Goal: Task Accomplishment & Management: Complete application form

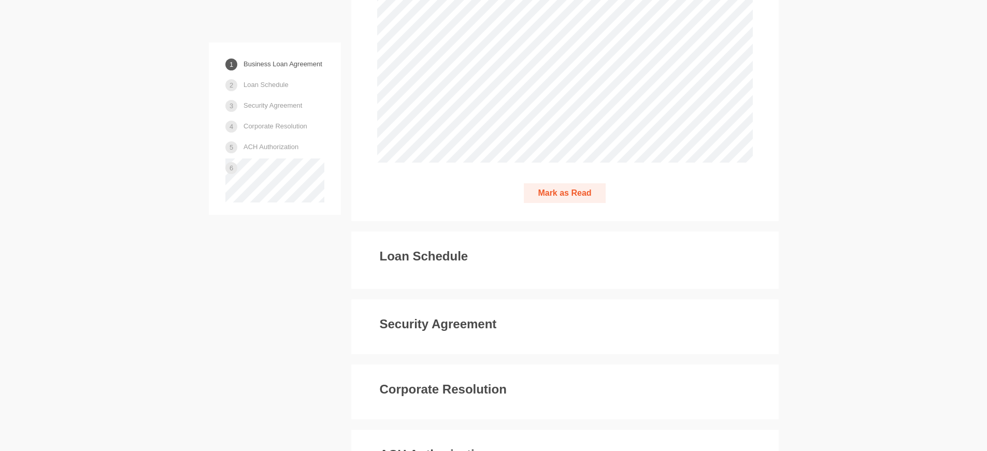
scroll to position [2955, 0]
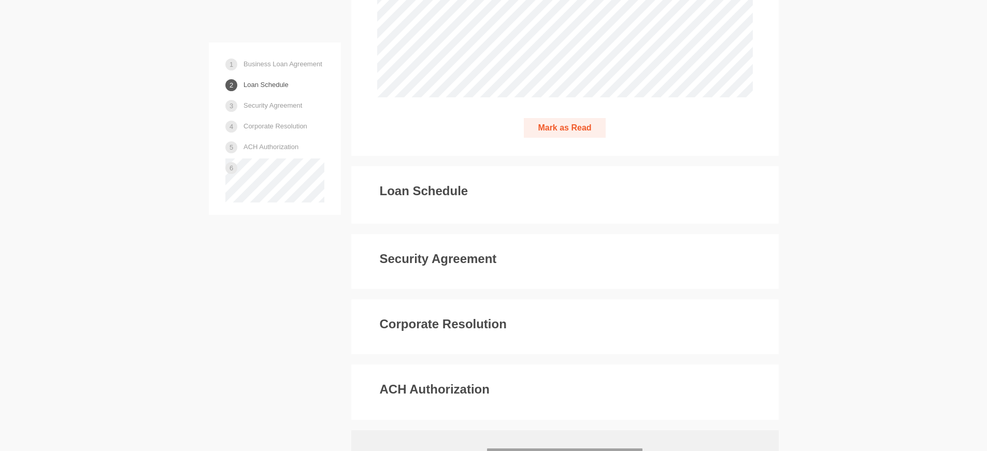
click at [556, 118] on button "Mark as Read" at bounding box center [564, 128] width 81 height 20
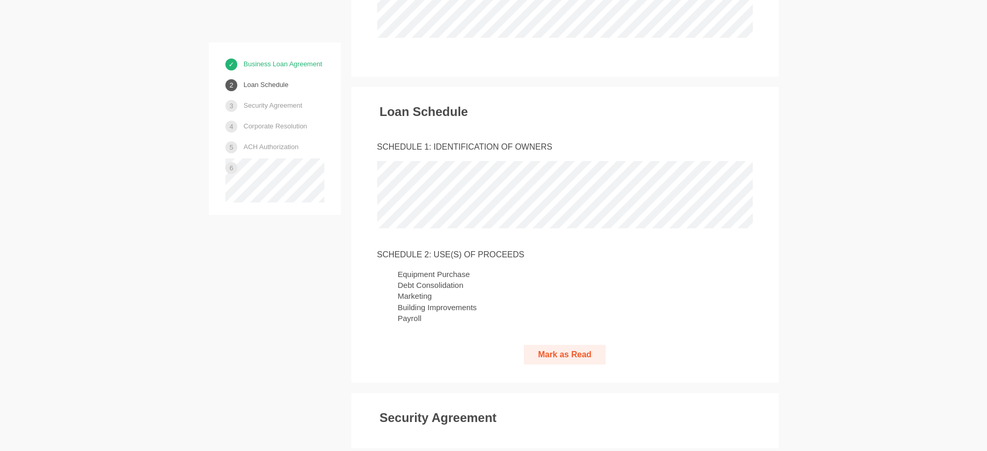
scroll to position [3018, 0]
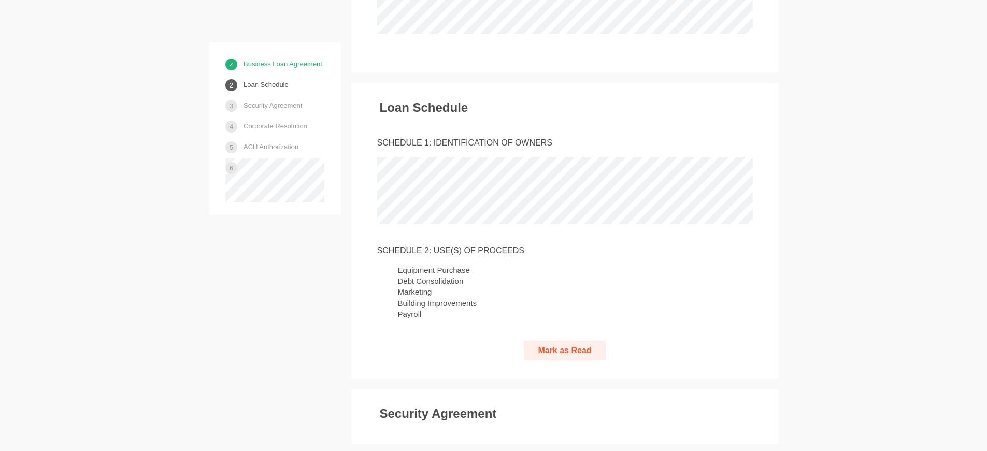
click at [564, 341] on button "Mark as Read" at bounding box center [564, 351] width 81 height 20
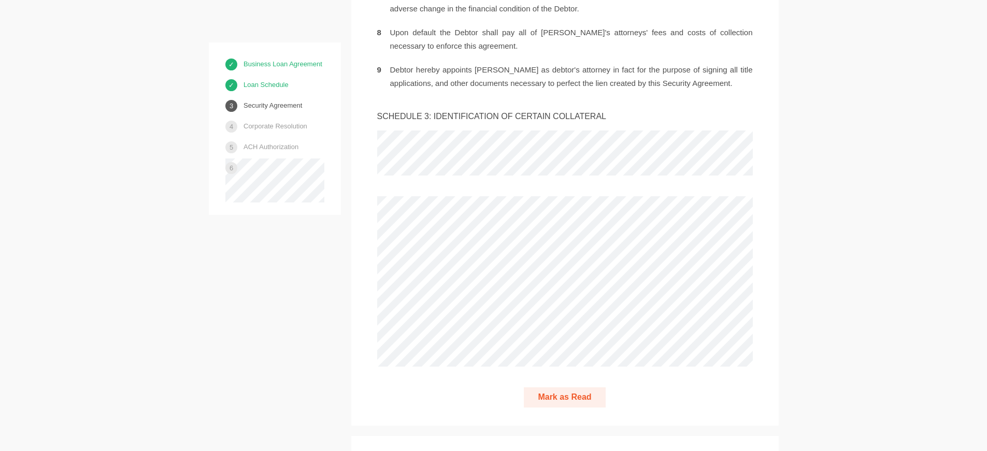
click at [556, 388] on button "Mark as Read" at bounding box center [564, 398] width 81 height 20
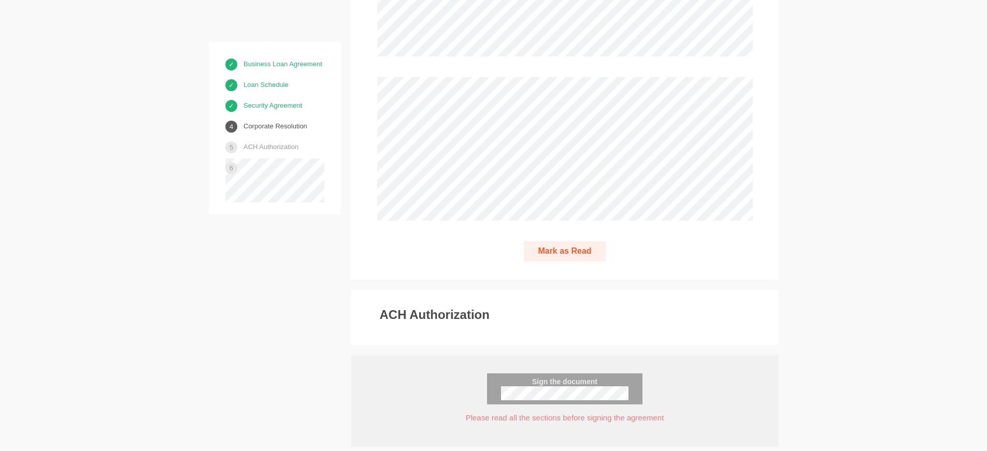
scroll to position [5554, 0]
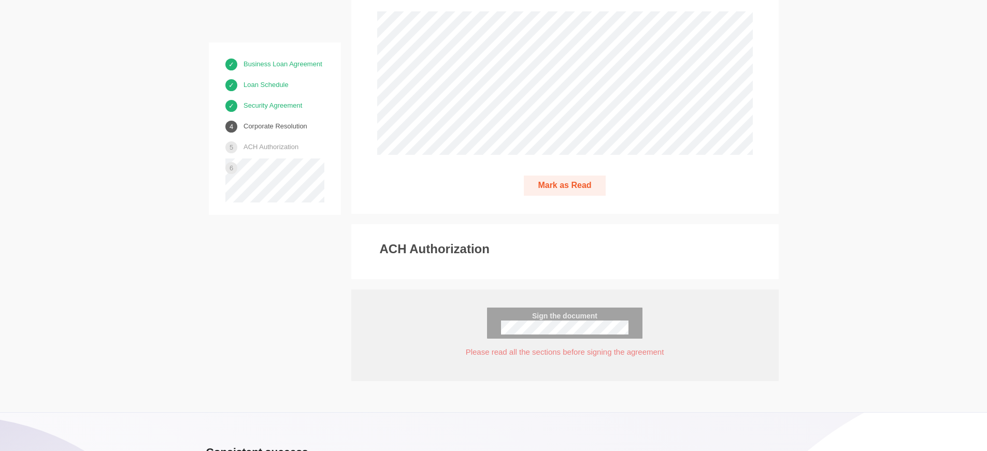
click at [560, 176] on button "Mark as Read" at bounding box center [564, 186] width 81 height 20
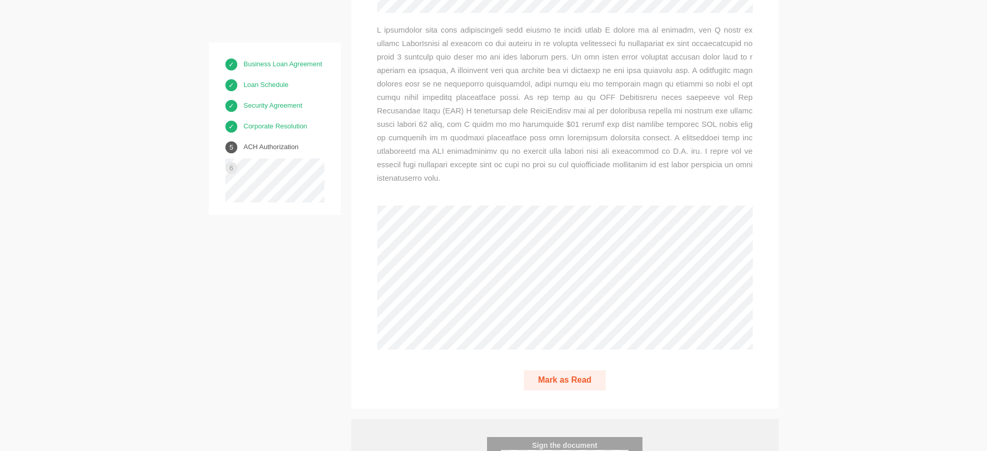
scroll to position [6037, 0]
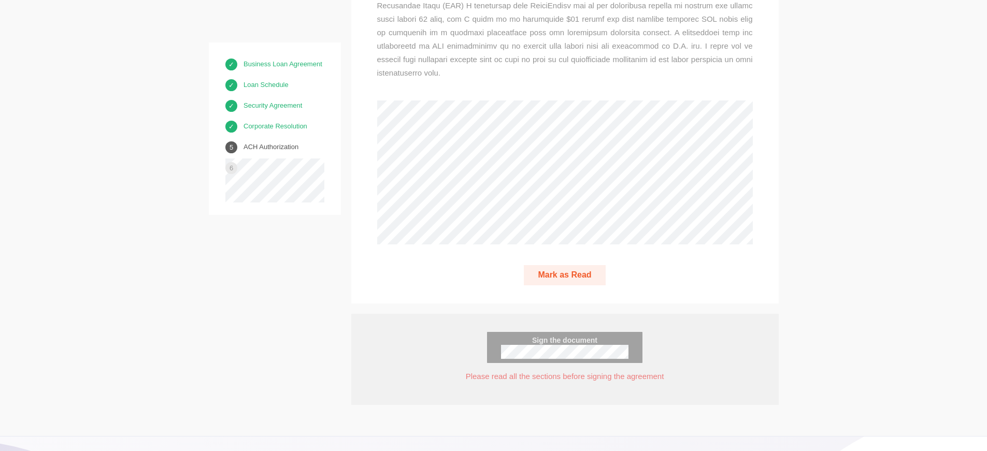
click at [561, 265] on button "Mark as Read" at bounding box center [564, 275] width 81 height 20
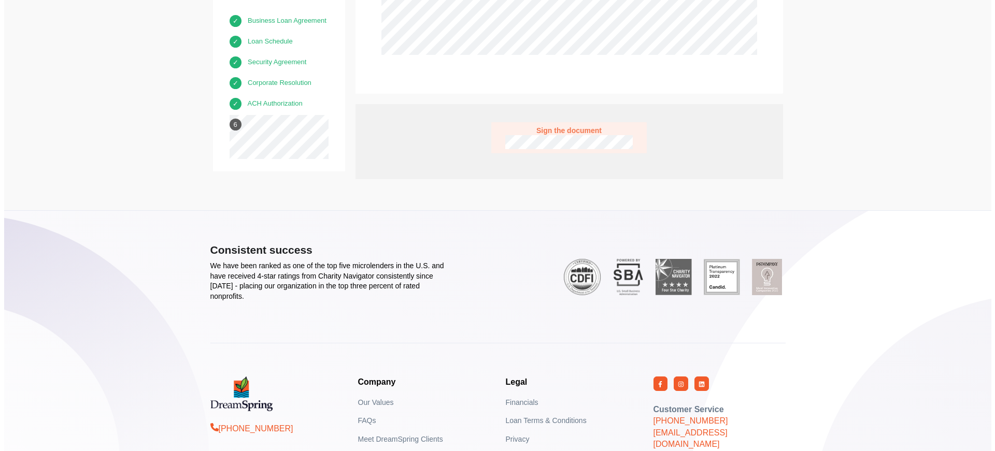
scroll to position [6234, 0]
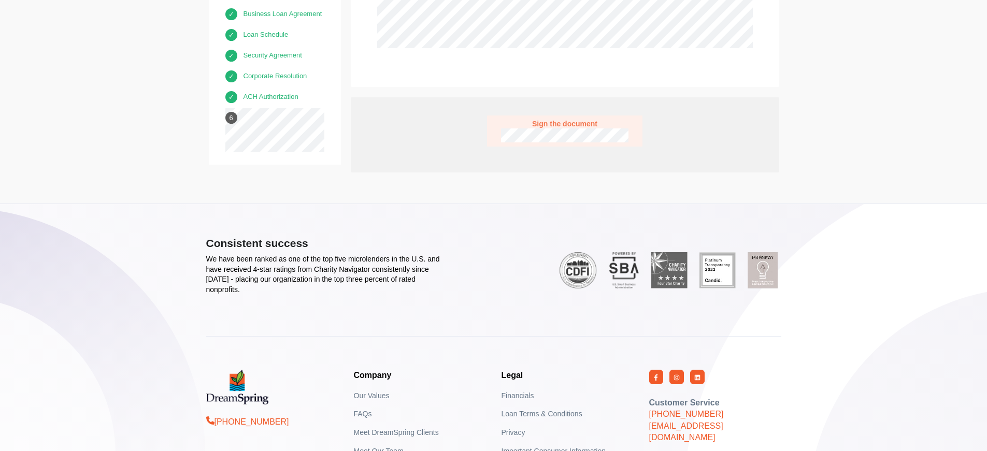
click at [559, 120] on span "Sign the document" at bounding box center [565, 124] width 128 height 9
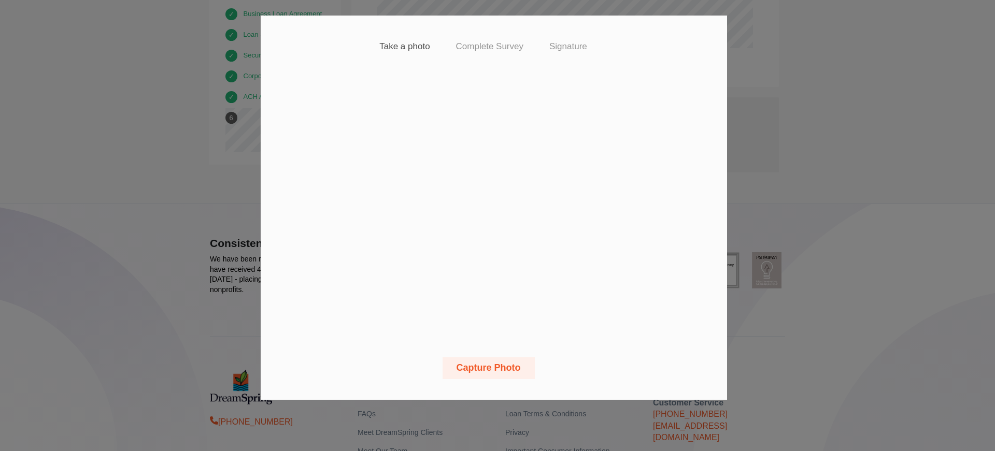
click at [486, 368] on button "Capture Photo" at bounding box center [489, 369] width 92 height 22
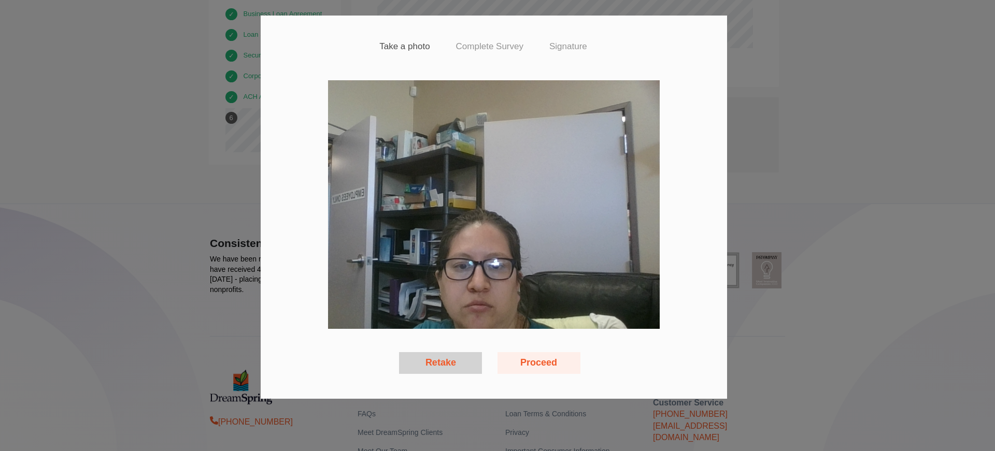
click at [440, 362] on button "Retake" at bounding box center [440, 363] width 83 height 22
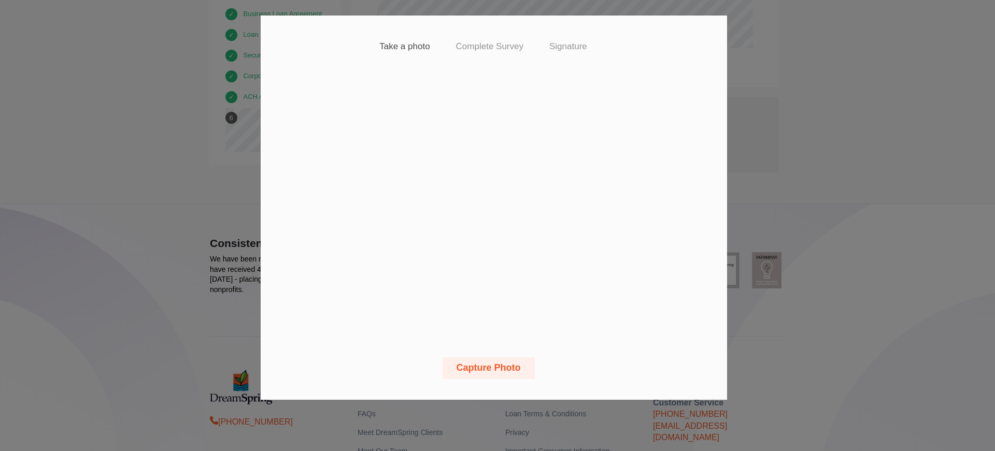
click at [490, 366] on button "Capture Photo" at bounding box center [489, 369] width 92 height 22
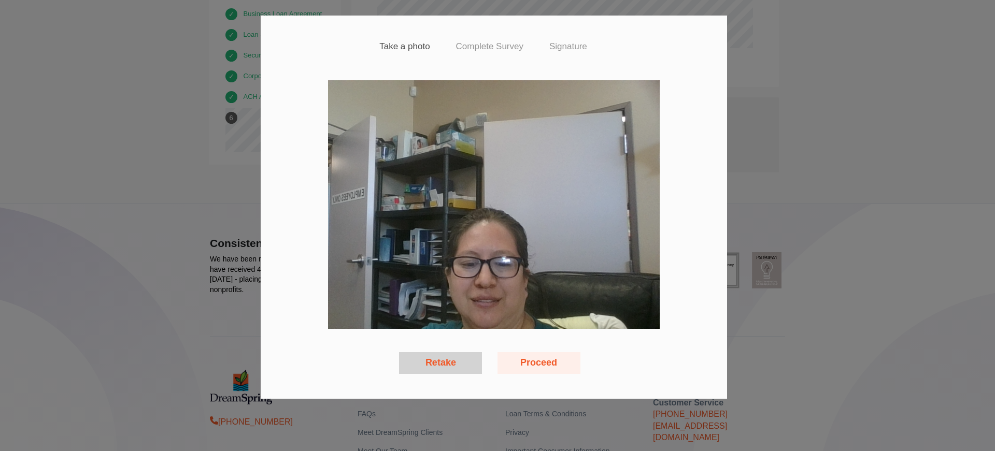
click at [545, 358] on button "Proceed" at bounding box center [539, 363] width 83 height 22
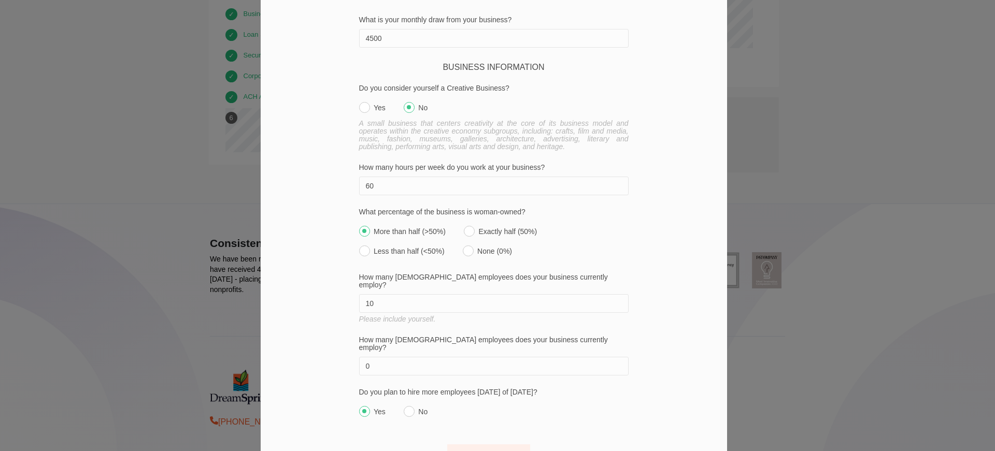
scroll to position [742, 0]
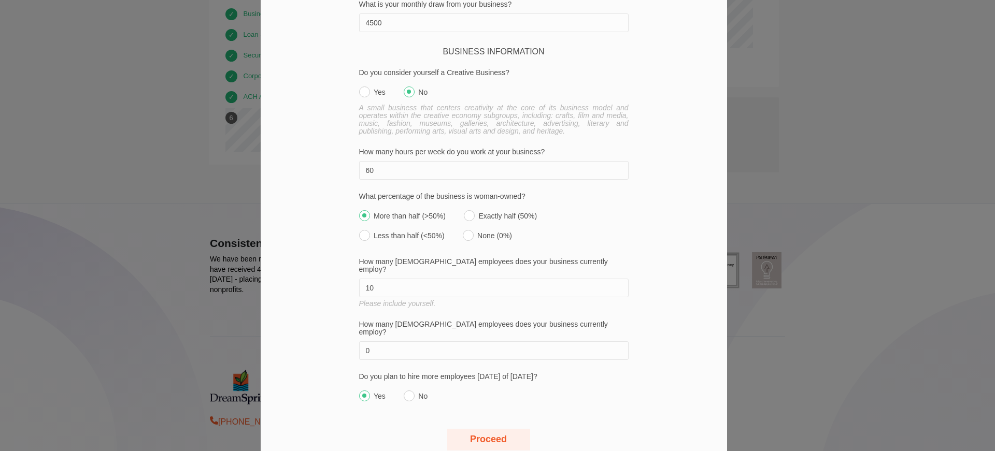
click at [483, 429] on button "Proceed" at bounding box center [488, 440] width 83 height 22
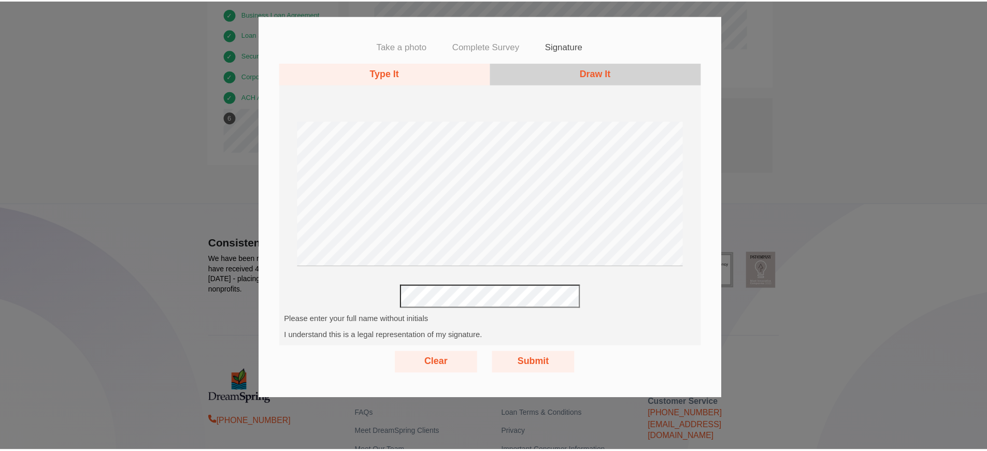
scroll to position [0, 0]
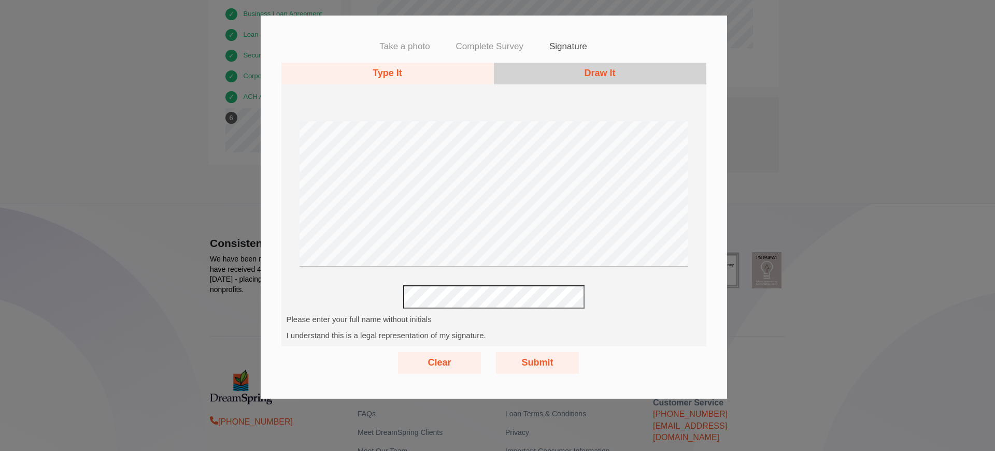
click at [593, 72] on button "Draw It" at bounding box center [600, 74] width 213 height 22
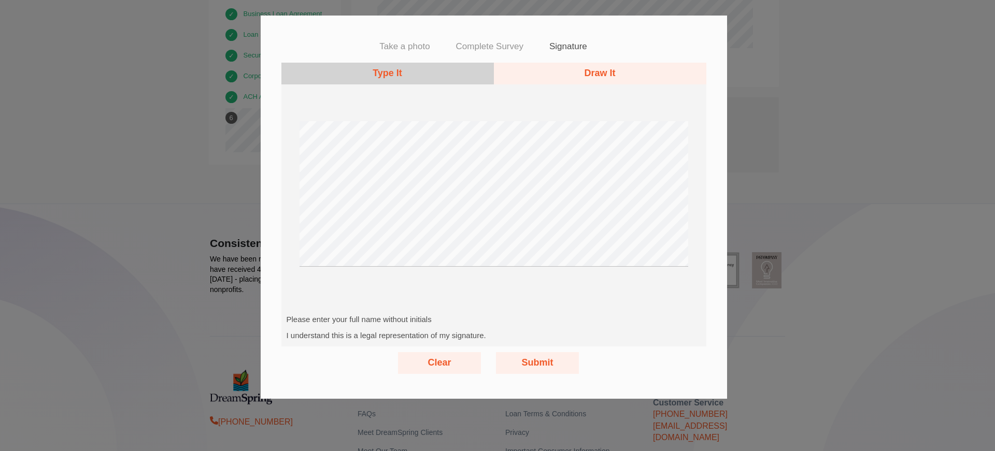
click at [432, 365] on button "Clear" at bounding box center [439, 363] width 83 height 22
drag, startPoint x: 444, startPoint y: 358, endPoint x: 430, endPoint y: 362, distance: 14.5
click at [444, 361] on button "Clear" at bounding box center [439, 363] width 83 height 22
click at [533, 365] on button "Submit" at bounding box center [537, 363] width 83 height 22
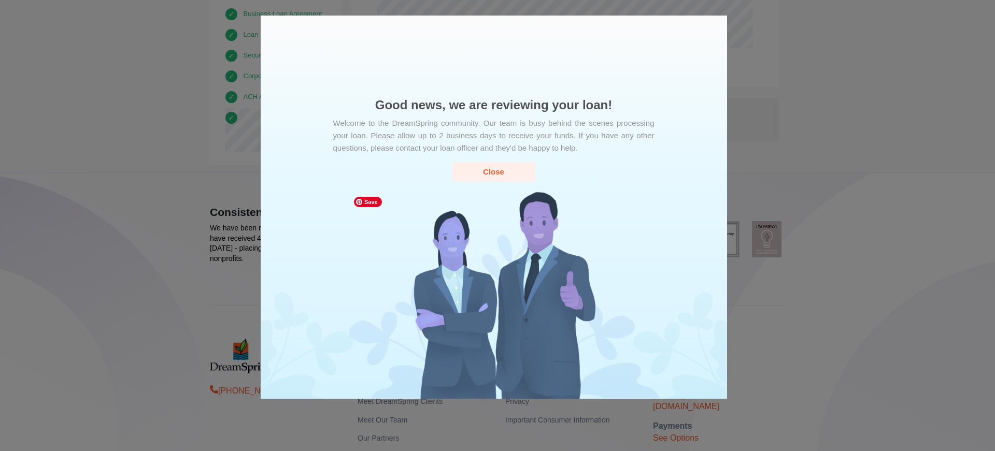
click at [504, 174] on button "Close" at bounding box center [494, 171] width 83 height 19
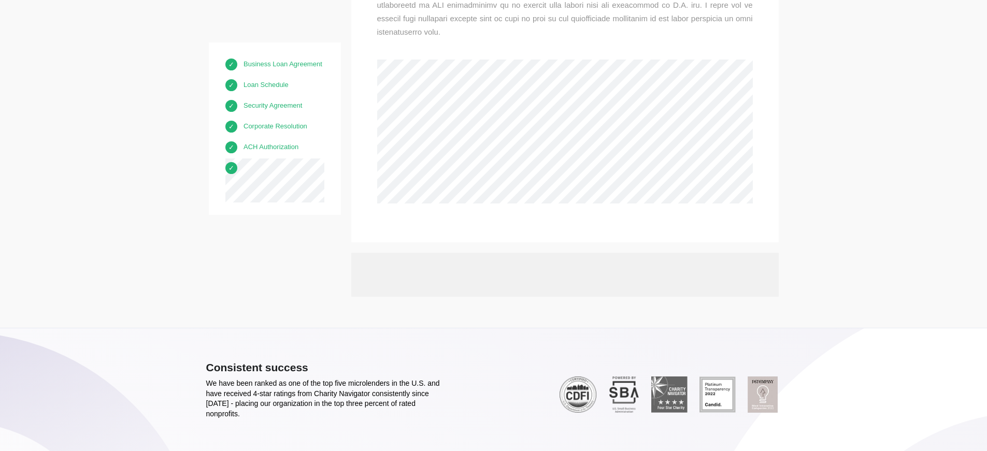
click at [270, 62] on link "Business Loan Agreement" at bounding box center [283, 64] width 79 height 18
